Goal: Task Accomplishment & Management: Complete application form

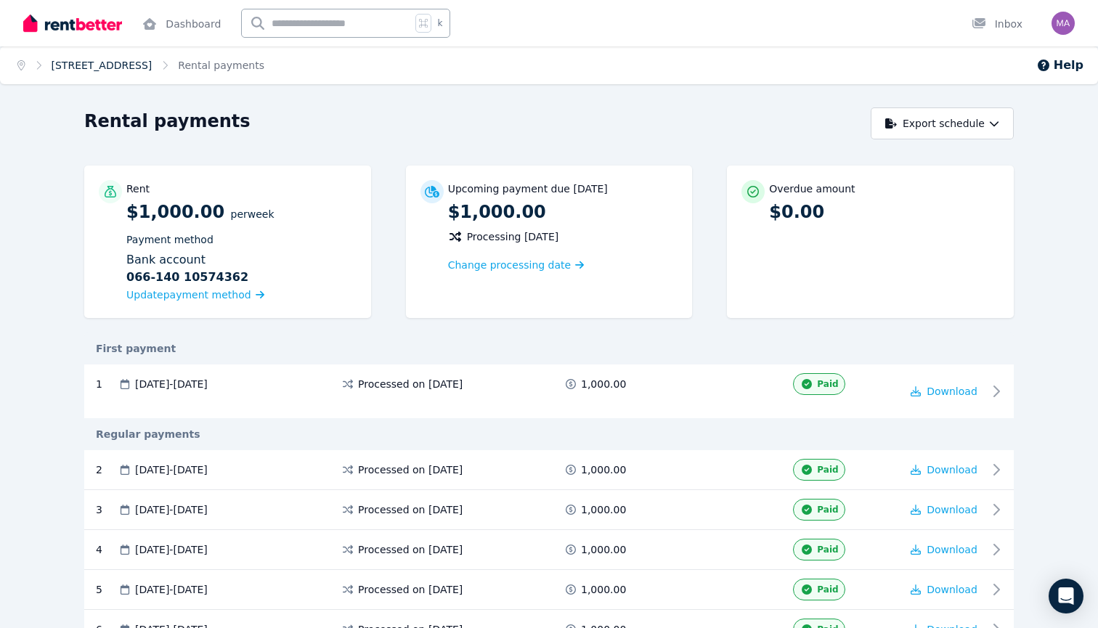
click at [152, 64] on link "[STREET_ADDRESS]" at bounding box center [102, 66] width 101 height 12
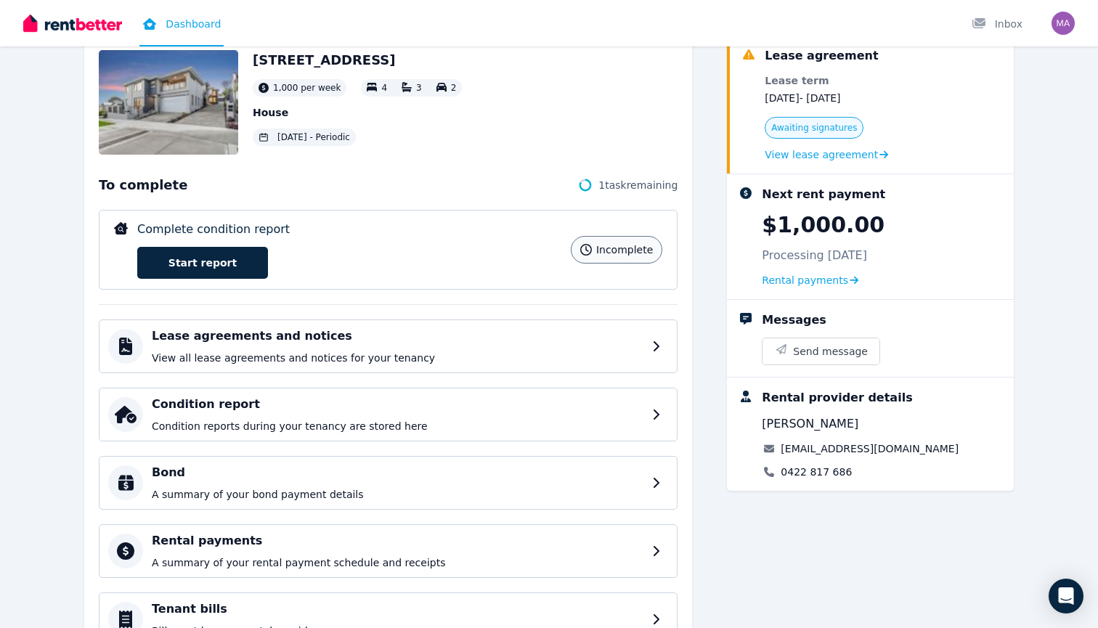
scroll to position [92, 0]
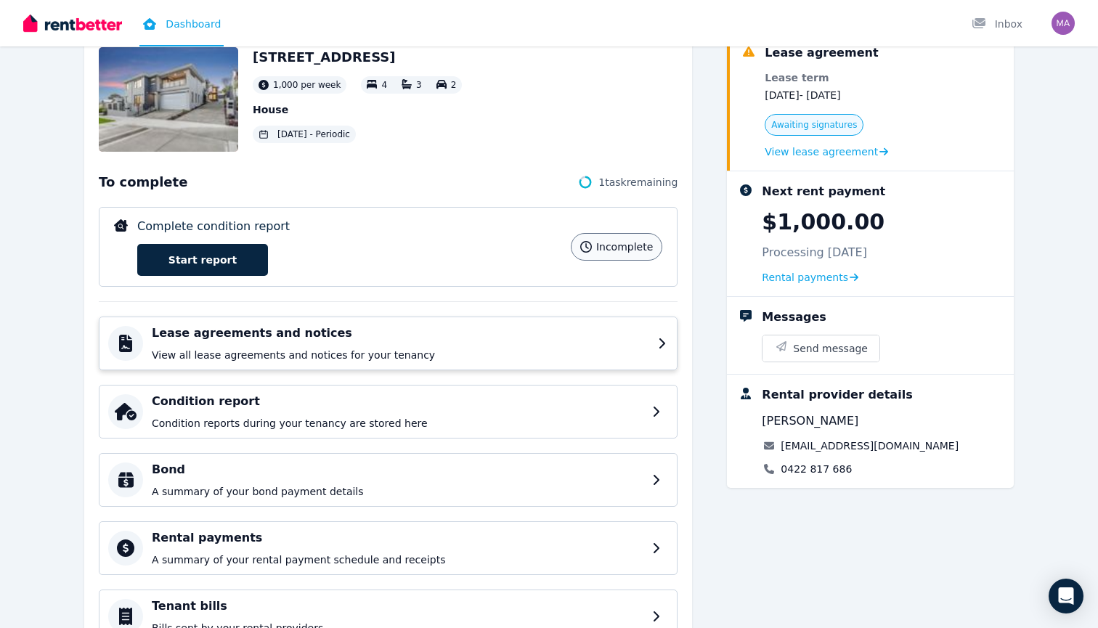
click at [236, 340] on h4 "Lease agreements and notices" at bounding box center [400, 332] width 497 height 17
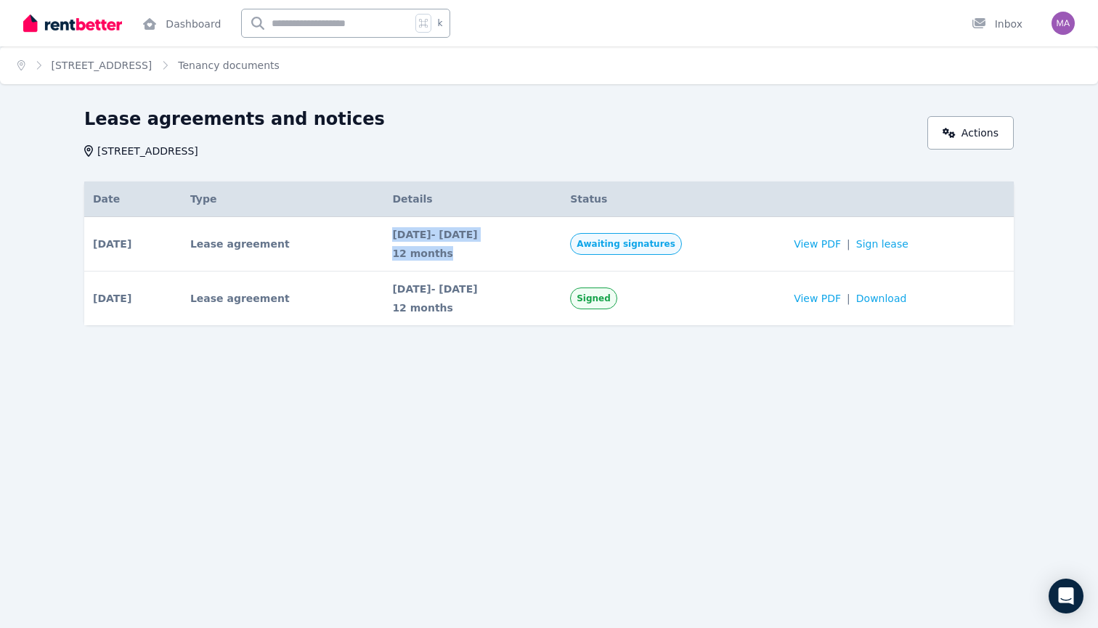
drag, startPoint x: 446, startPoint y: 261, endPoint x: 377, endPoint y: 237, distance: 72.8
click at [377, 237] on tr "[DATE] # 1 Lease agreement Awaiting signatures Date [DATE] Details [DATE] - [DA…" at bounding box center [548, 244] width 929 height 54
click at [478, 231] on span "[DATE] - [DATE]" at bounding box center [472, 234] width 160 height 15
click at [832, 242] on span "View PDF" at bounding box center [816, 244] width 47 height 15
click at [908, 248] on link "Sign lease" at bounding box center [882, 244] width 52 height 15
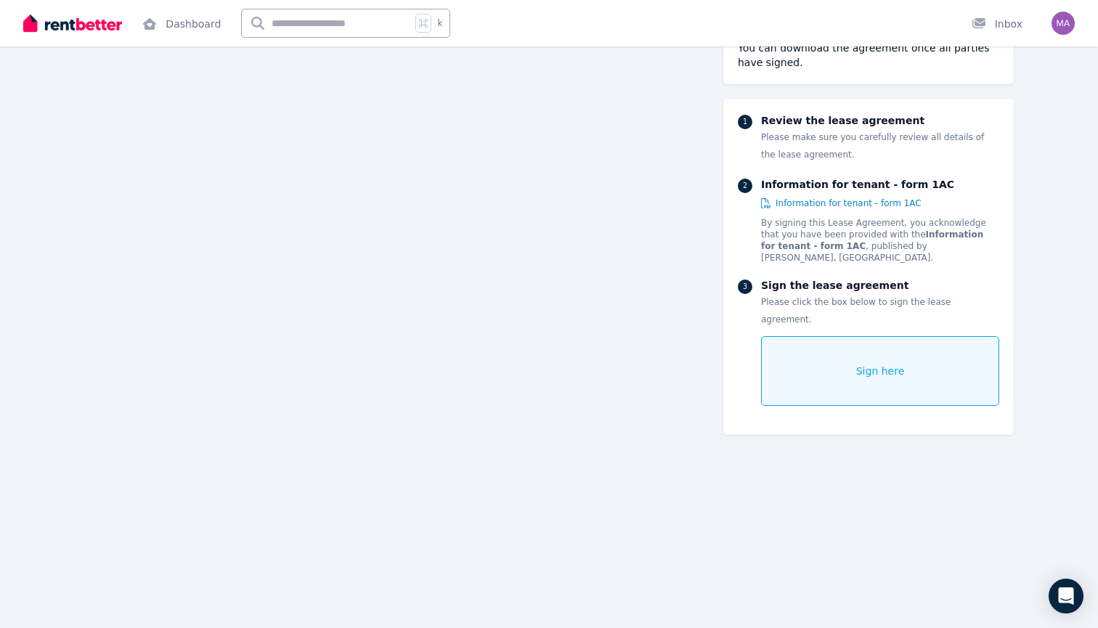
scroll to position [2101, 0]
click at [891, 364] on span "Sign here" at bounding box center [880, 371] width 49 height 15
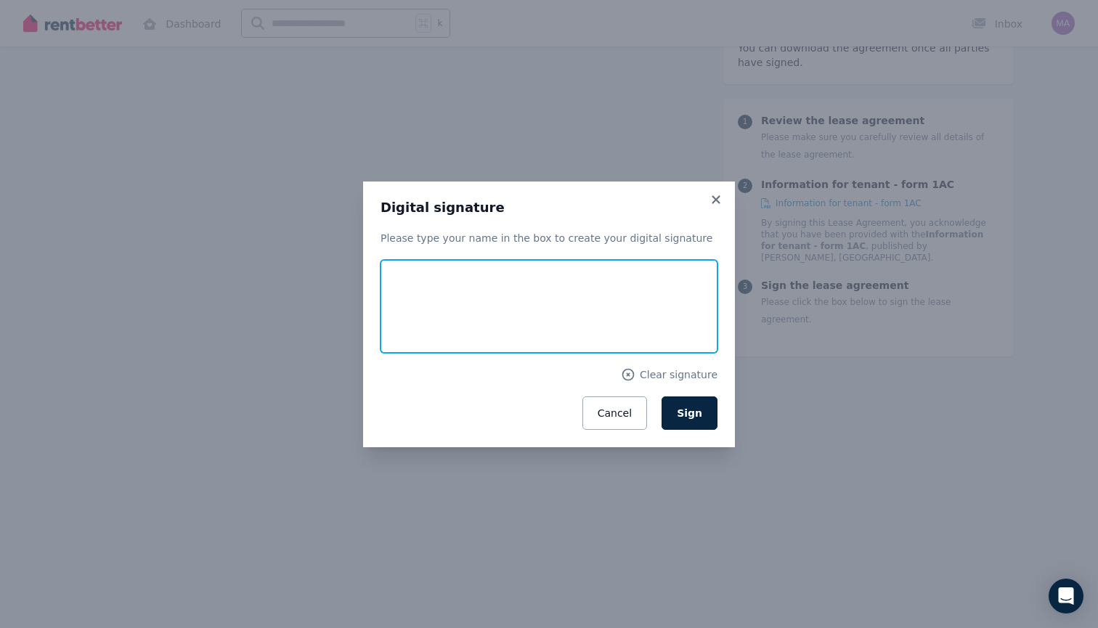
click at [472, 300] on input "text" at bounding box center [548, 306] width 337 height 93
click at [408, 316] on input "**********" at bounding box center [548, 306] width 337 height 93
type input "**********"
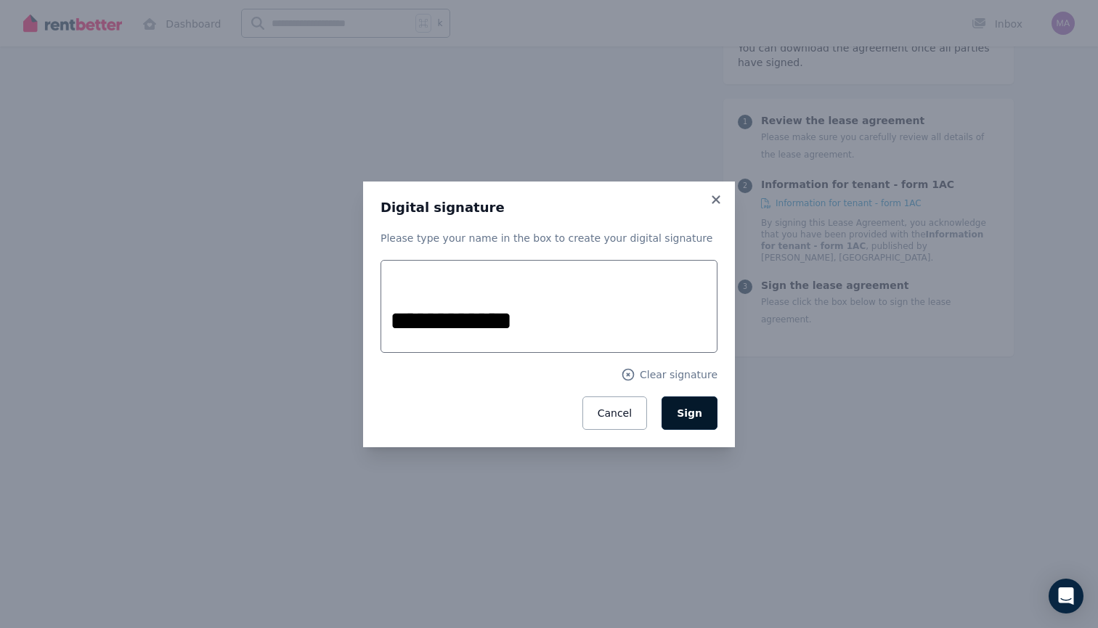
click at [685, 418] on span "Sign" at bounding box center [689, 413] width 25 height 12
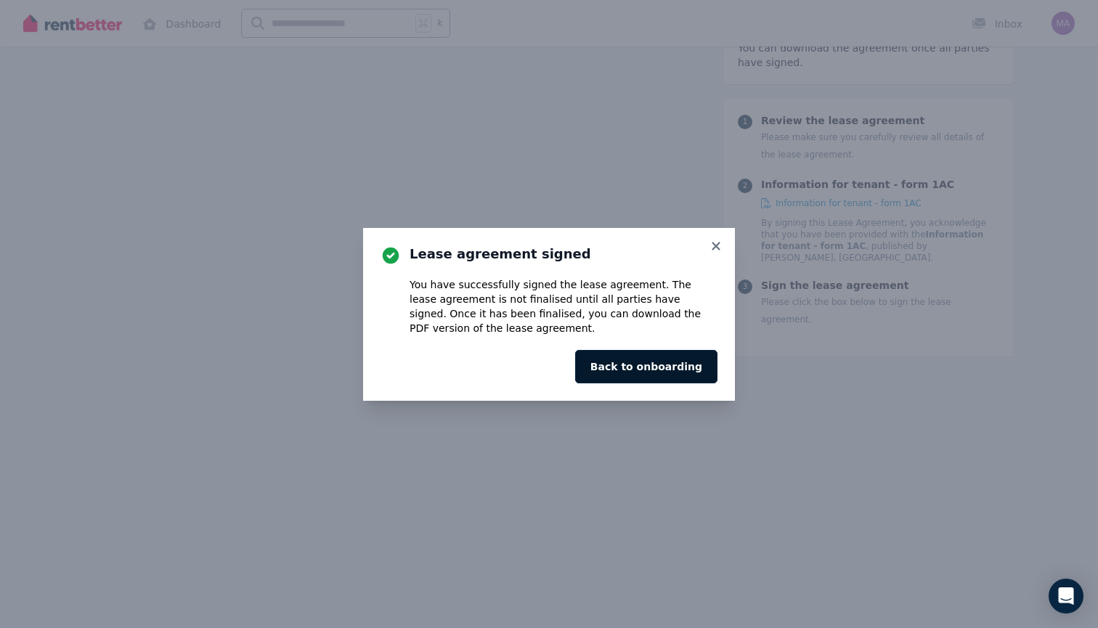
click at [680, 373] on button "Back to onboarding" at bounding box center [646, 366] width 142 height 33
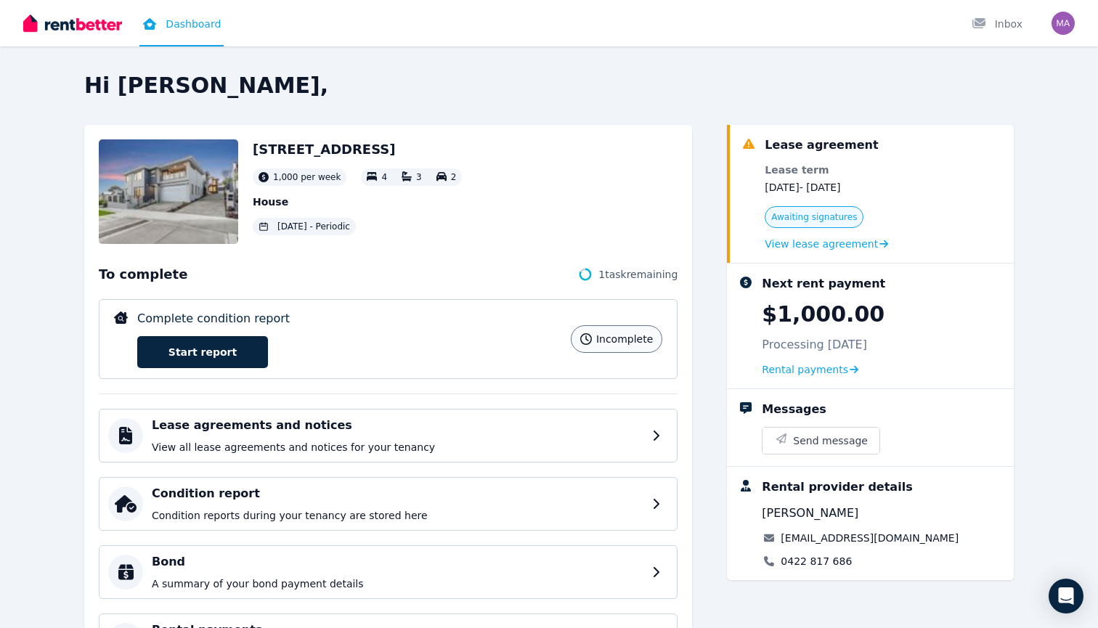
click at [1070, 24] on img "button" at bounding box center [1062, 23] width 23 height 23
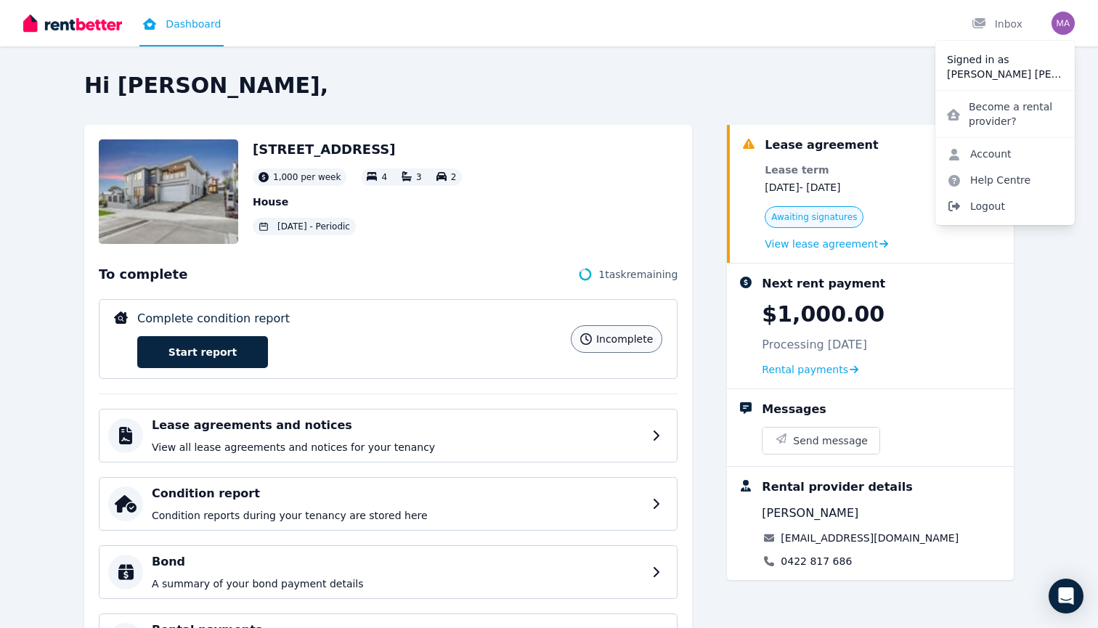
click at [1003, 205] on span "Logout" at bounding box center [1004, 206] width 139 height 26
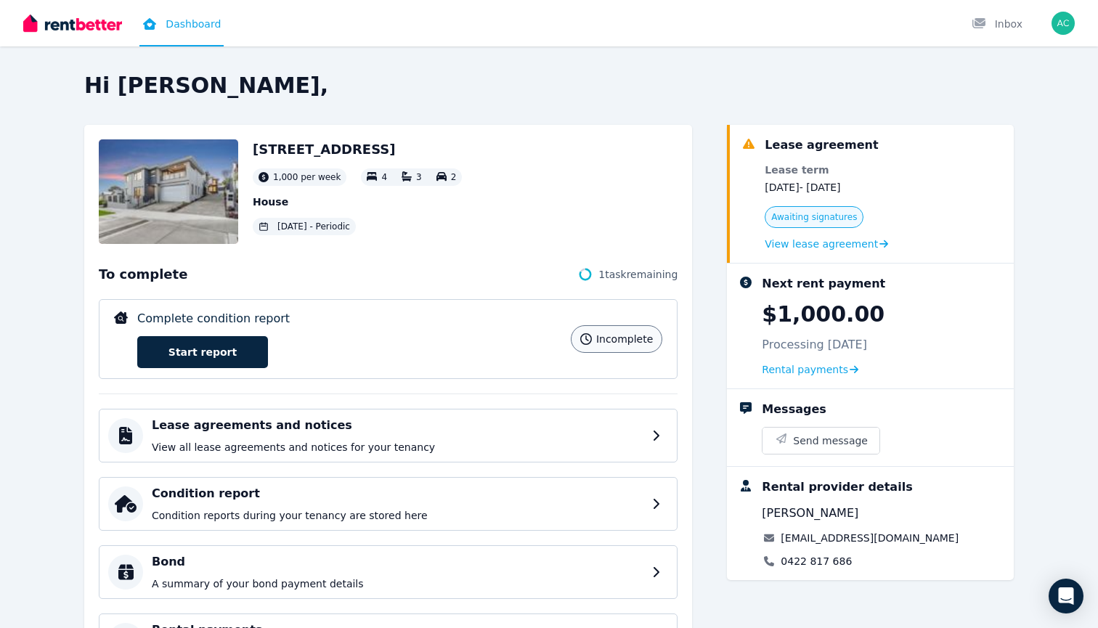
scroll to position [23, 0]
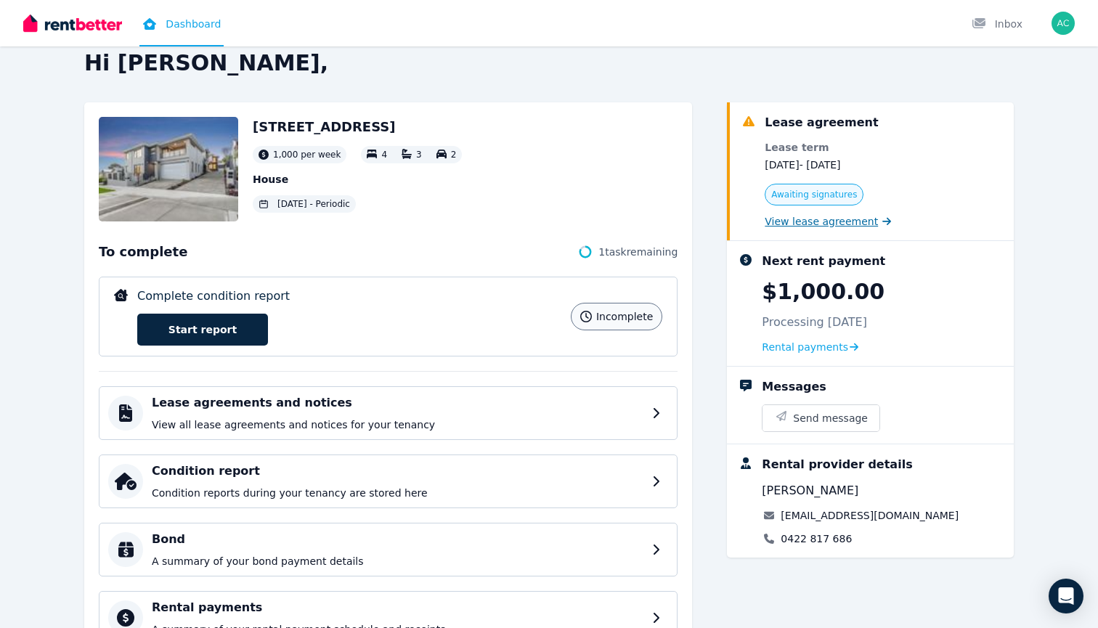
click at [826, 218] on span "View lease agreement" at bounding box center [820, 221] width 113 height 15
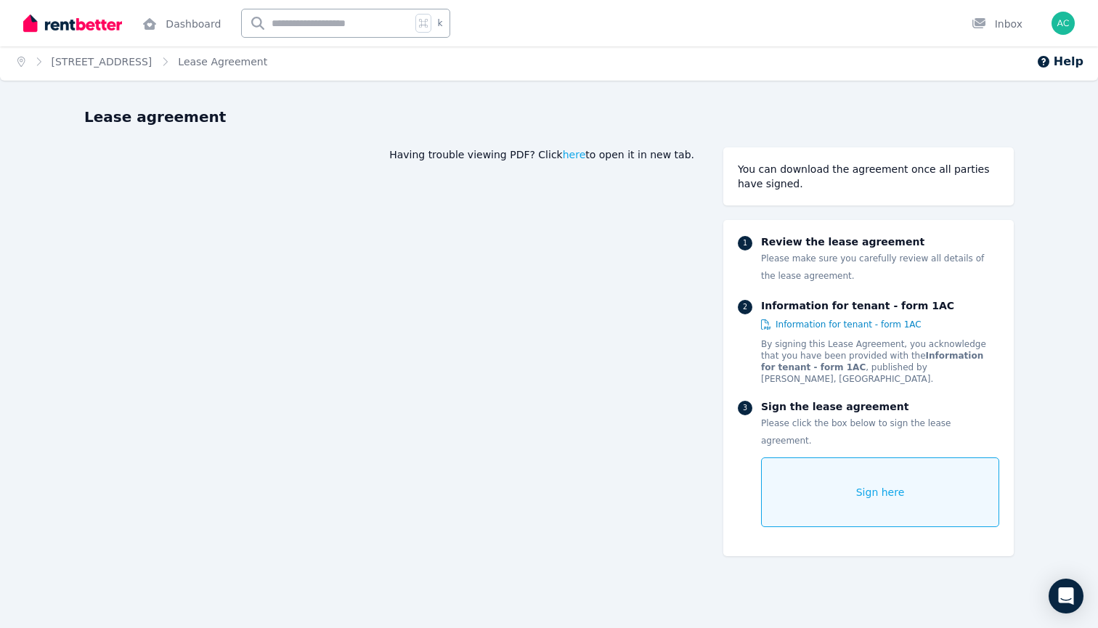
click at [851, 482] on div "Sign here" at bounding box center [880, 492] width 238 height 70
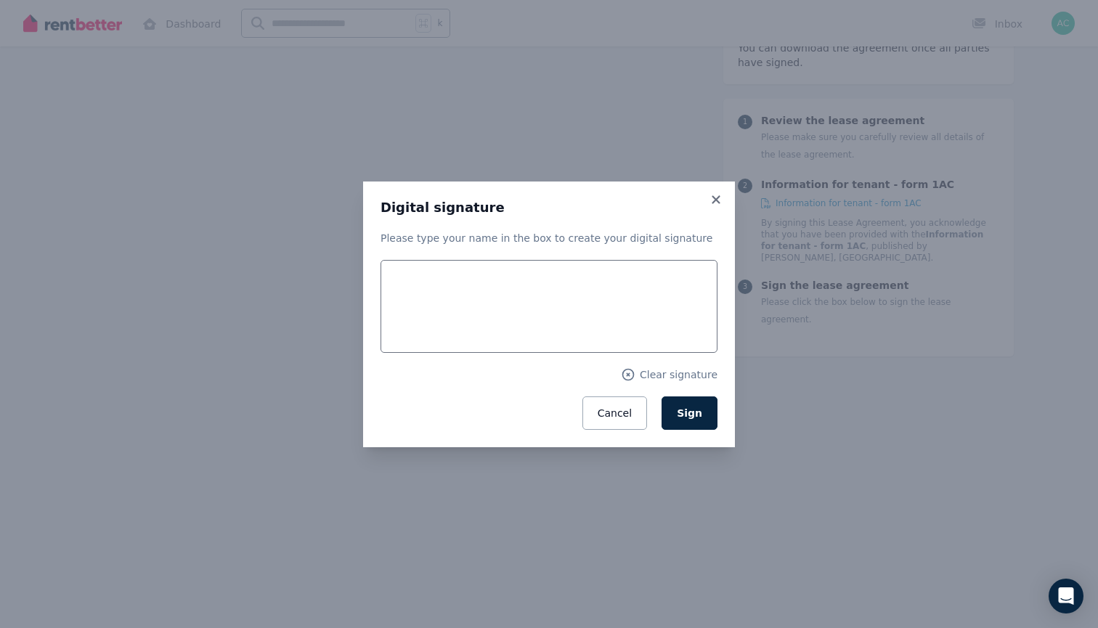
scroll to position [174, 0]
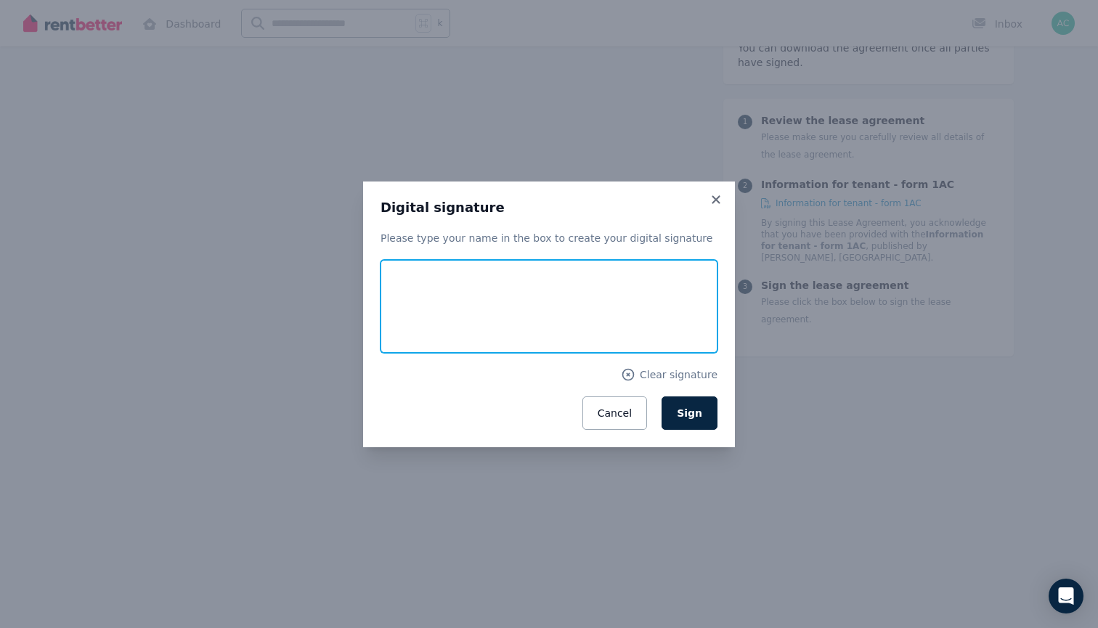
click at [539, 285] on input "text" at bounding box center [548, 306] width 337 height 93
type input "**********"
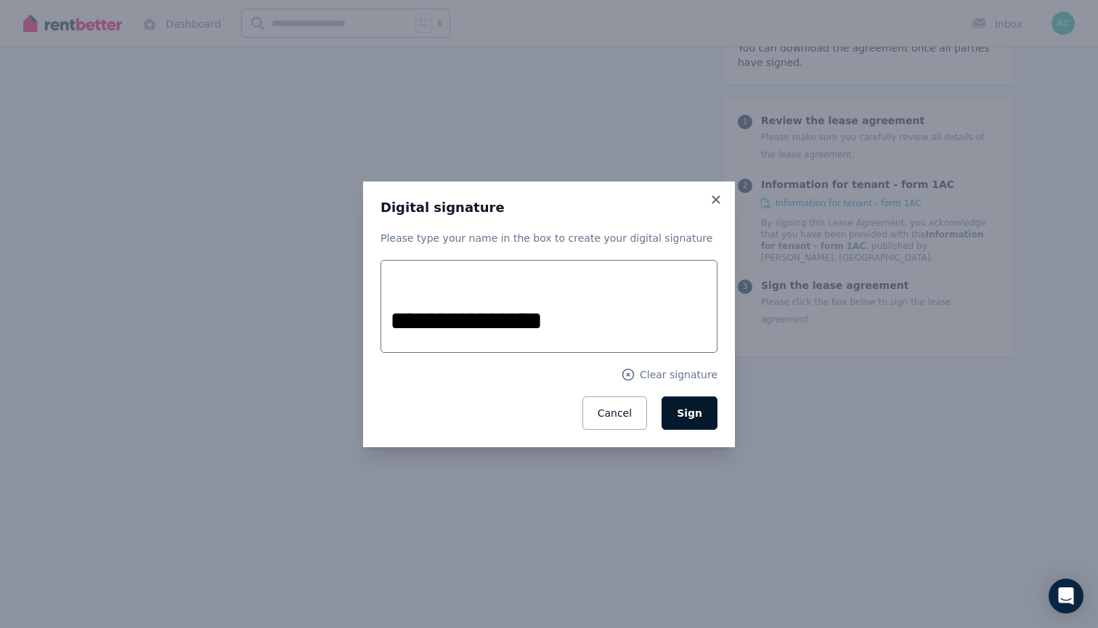
click at [685, 418] on span "Sign" at bounding box center [689, 413] width 25 height 12
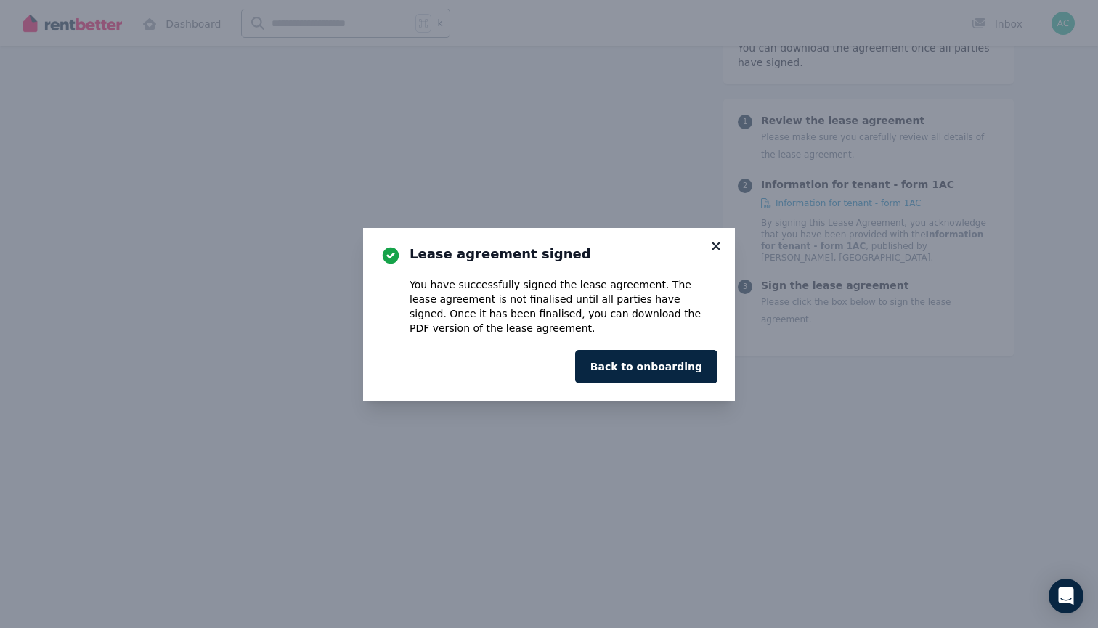
click at [719, 246] on icon at bounding box center [715, 246] width 15 height 13
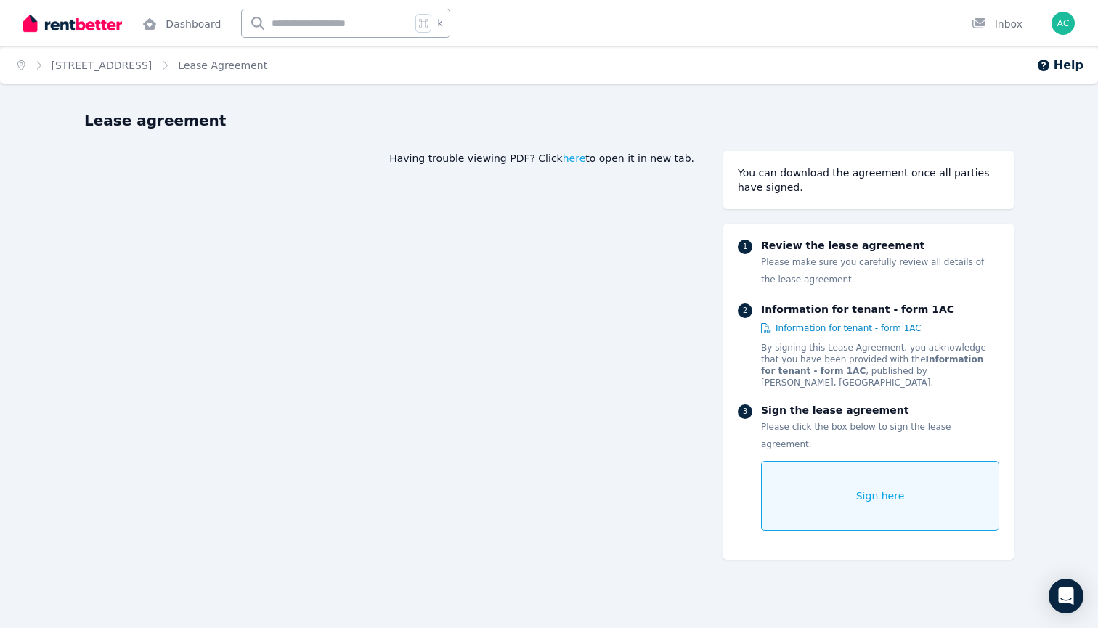
scroll to position [0, 0]
click at [92, 61] on link "[STREET_ADDRESS]" at bounding box center [102, 66] width 101 height 12
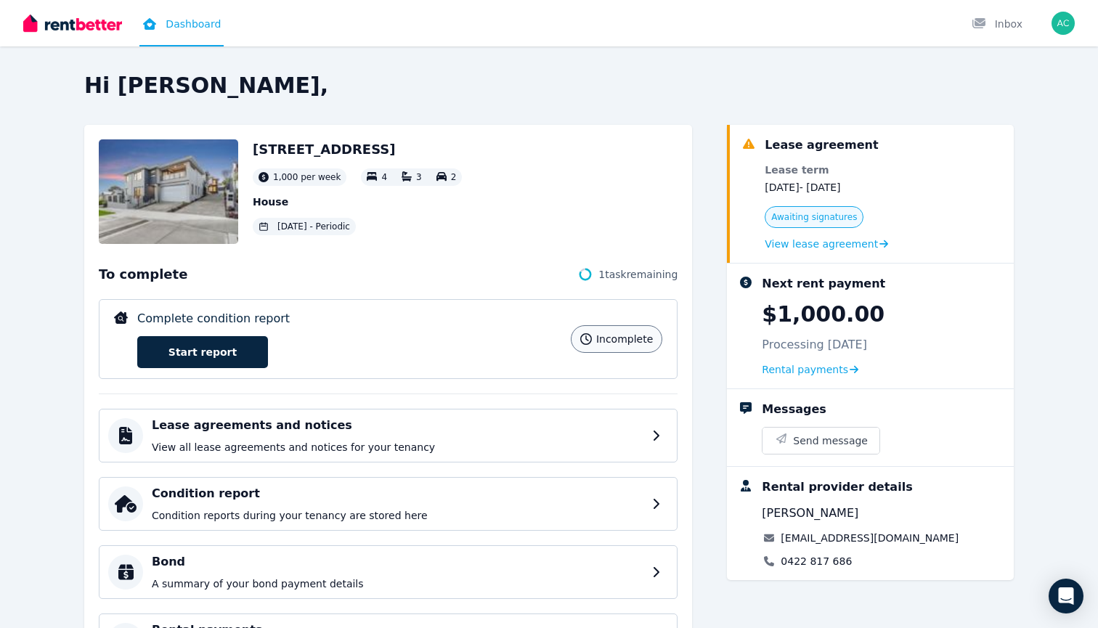
click at [1067, 28] on img "button" at bounding box center [1062, 23] width 23 height 23
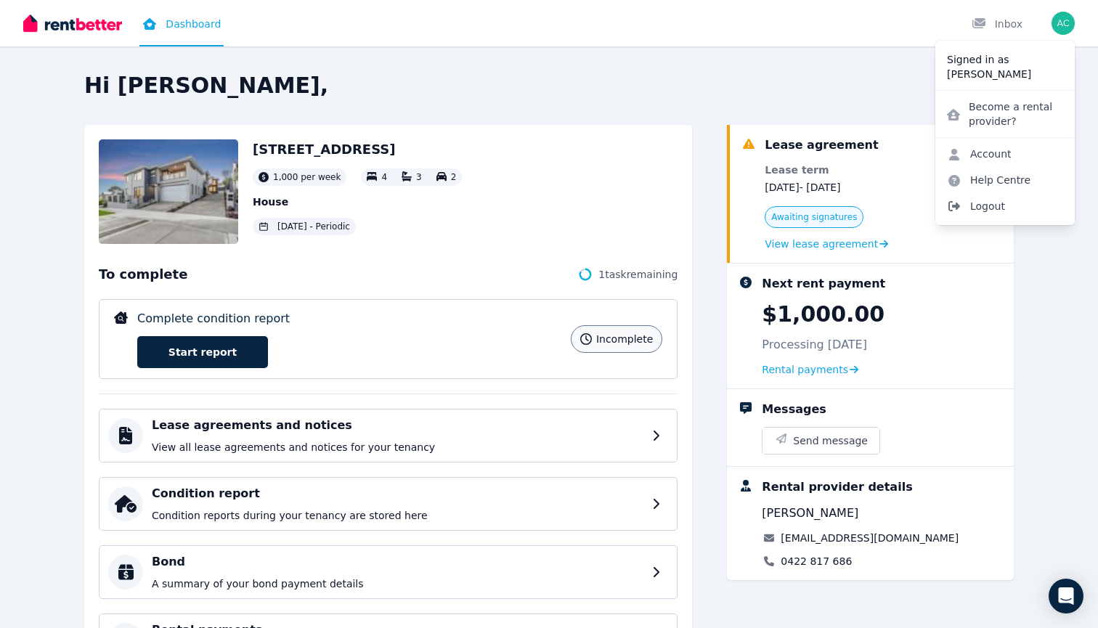
click at [1016, 200] on span "Logout" at bounding box center [1004, 206] width 139 height 26
